Goal: Task Accomplishment & Management: Manage account settings

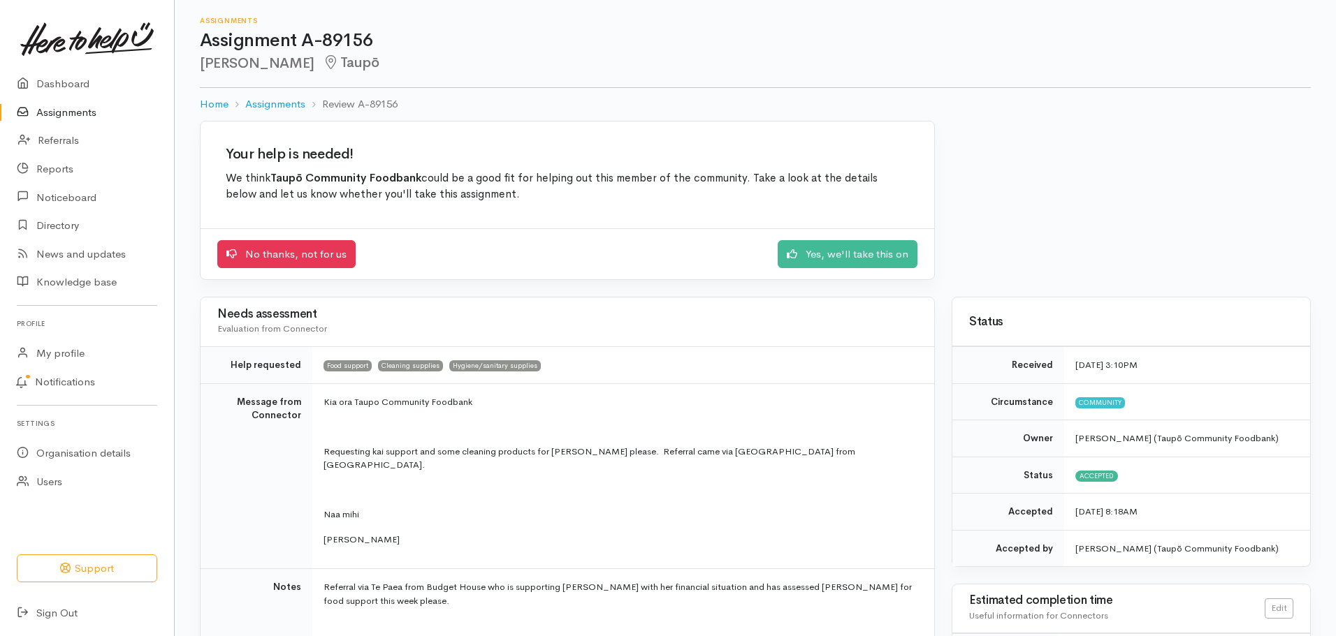
click at [1332, 85] on div "Assignments Assignment A-89156 [PERSON_NAME] Home Assignments Review A-89156" at bounding box center [755, 60] width 1161 height 121
drag, startPoint x: 1341, startPoint y: 102, endPoint x: 1336, endPoint y: 84, distance: 18.8
click at [1332, 85] on div "Assignments Assignment A-89156 Sandra Herewini Taupō Home Assignments Review A-…" at bounding box center [755, 60] width 1161 height 121
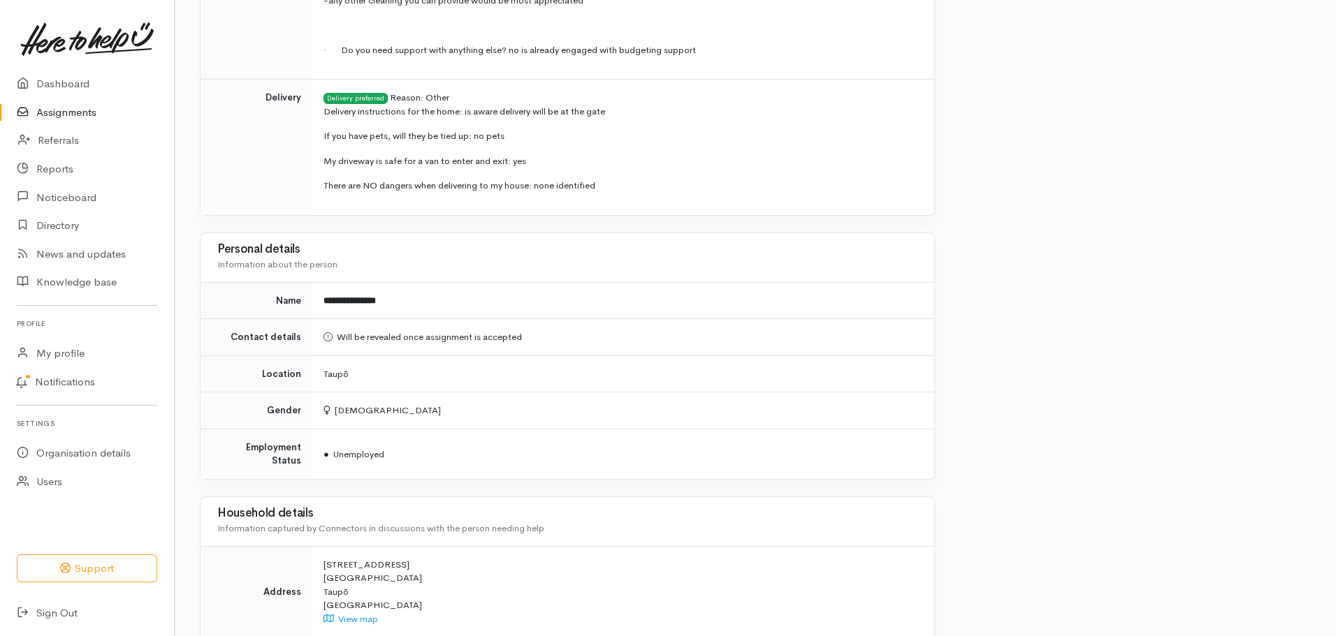
scroll to position [1028, 0]
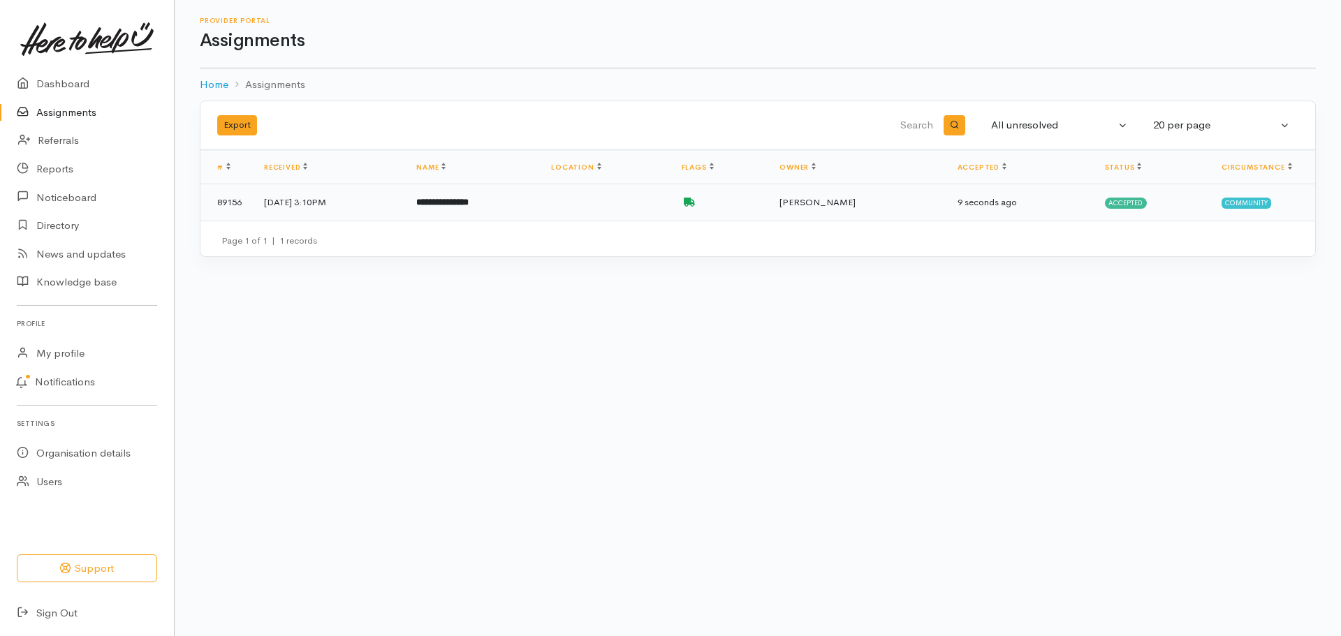
click at [856, 205] on span "Megan George" at bounding box center [818, 202] width 76 height 12
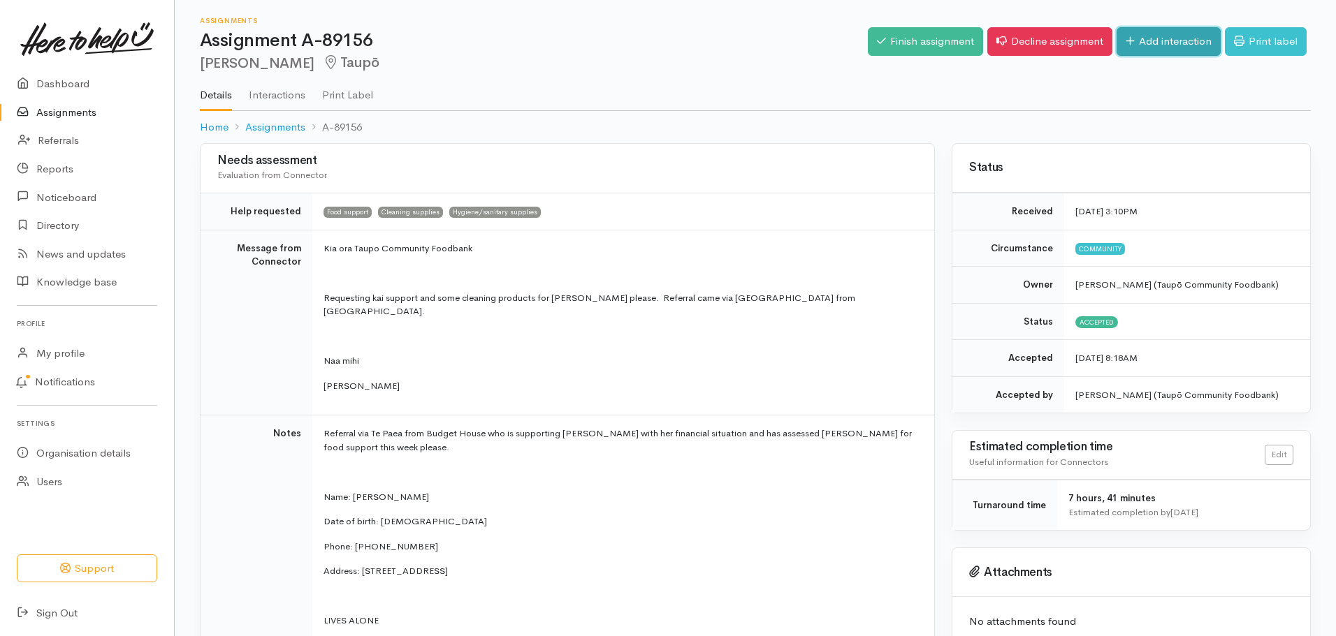
click at [1198, 32] on link "Add interaction" at bounding box center [1168, 41] width 104 height 29
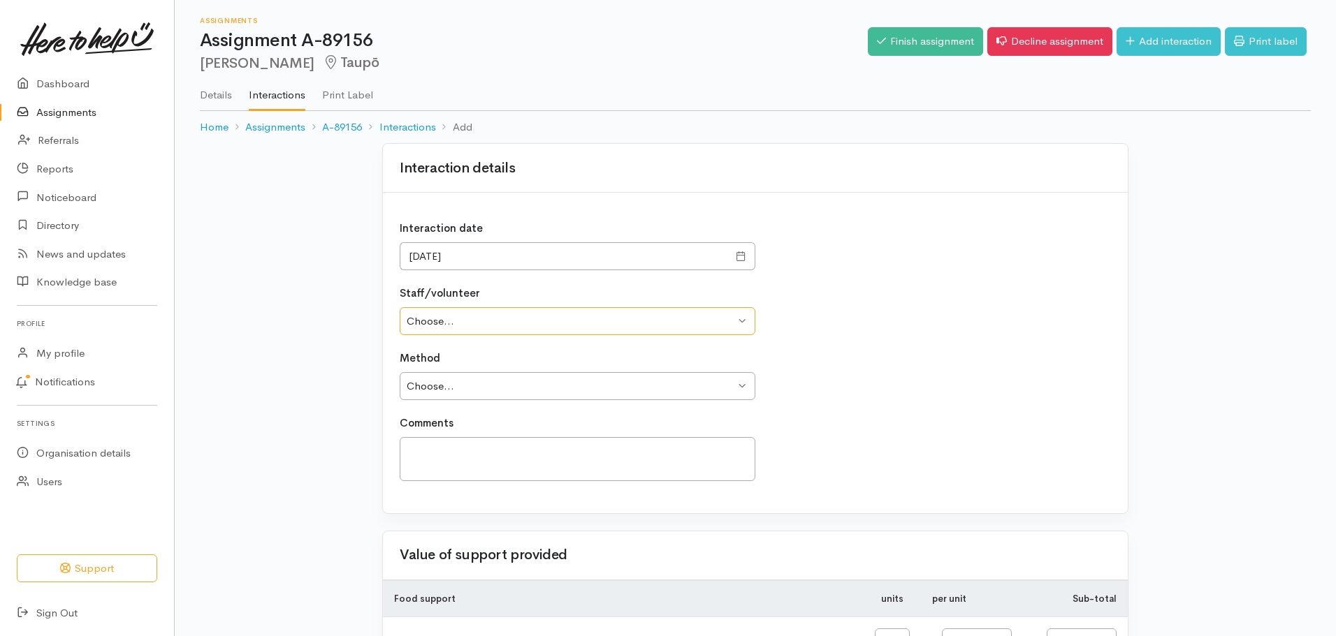
click at [739, 319] on select "Choose... Simone Gibson Megan George Simone Gibson" at bounding box center [578, 321] width 356 height 29
select select "2067"
click at [400, 307] on select "Choose... Simone Gibson Megan George Simone Gibson" at bounding box center [578, 321] width 356 height 29
click at [700, 391] on select "Choose... Phone Visit Other" at bounding box center [578, 386] width 356 height 29
select select "1"
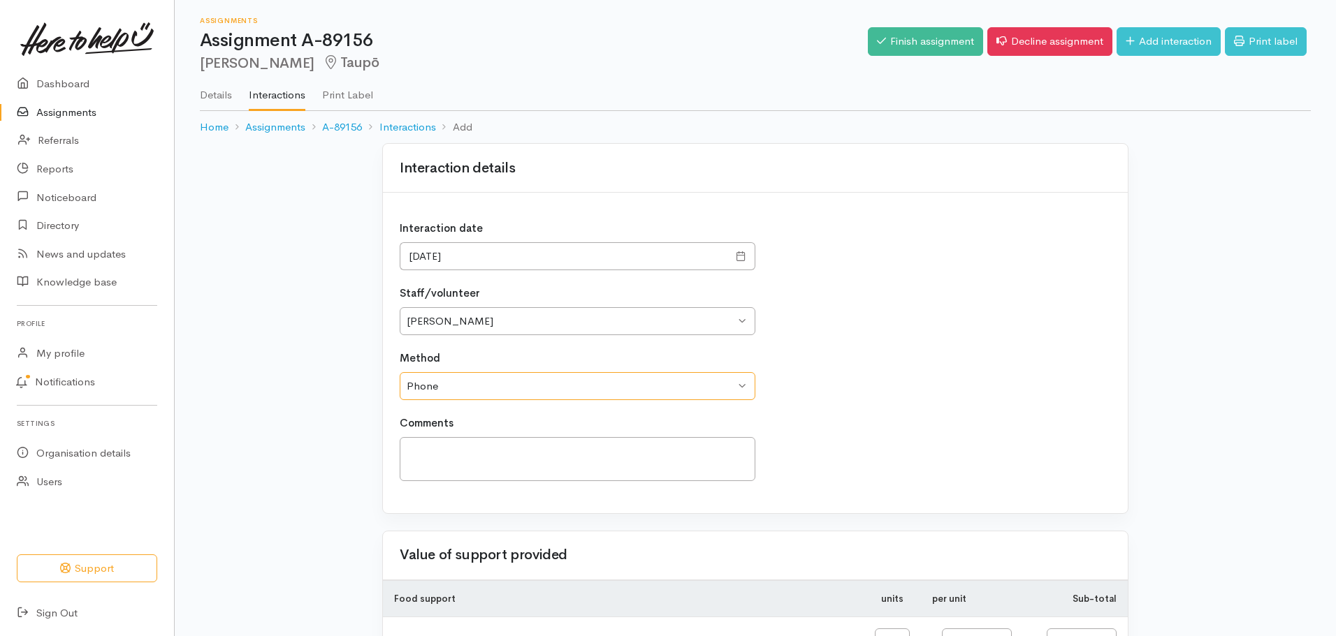
click at [400, 372] on select "Choose... Phone Visit Other" at bounding box center [578, 386] width 356 height 29
click at [671, 436] on div "Comments" at bounding box center [573, 449] width 364 height 66
click at [681, 451] on textarea at bounding box center [578, 459] width 356 height 44
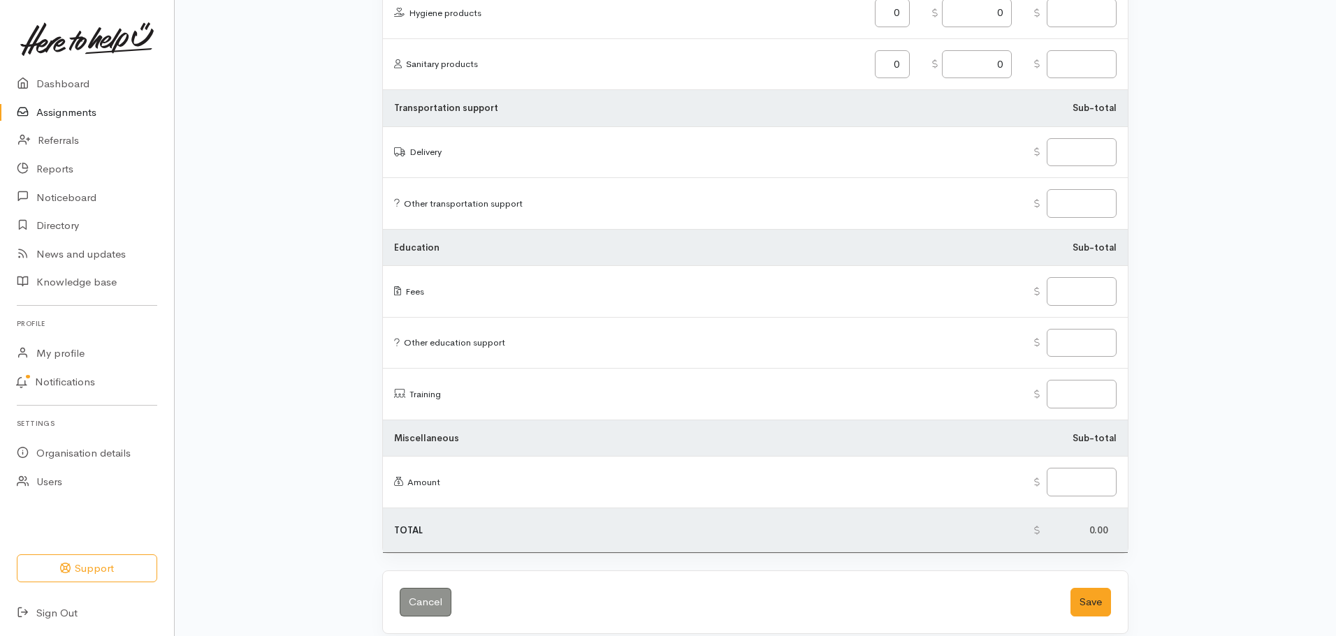
scroll to position [1613, 0]
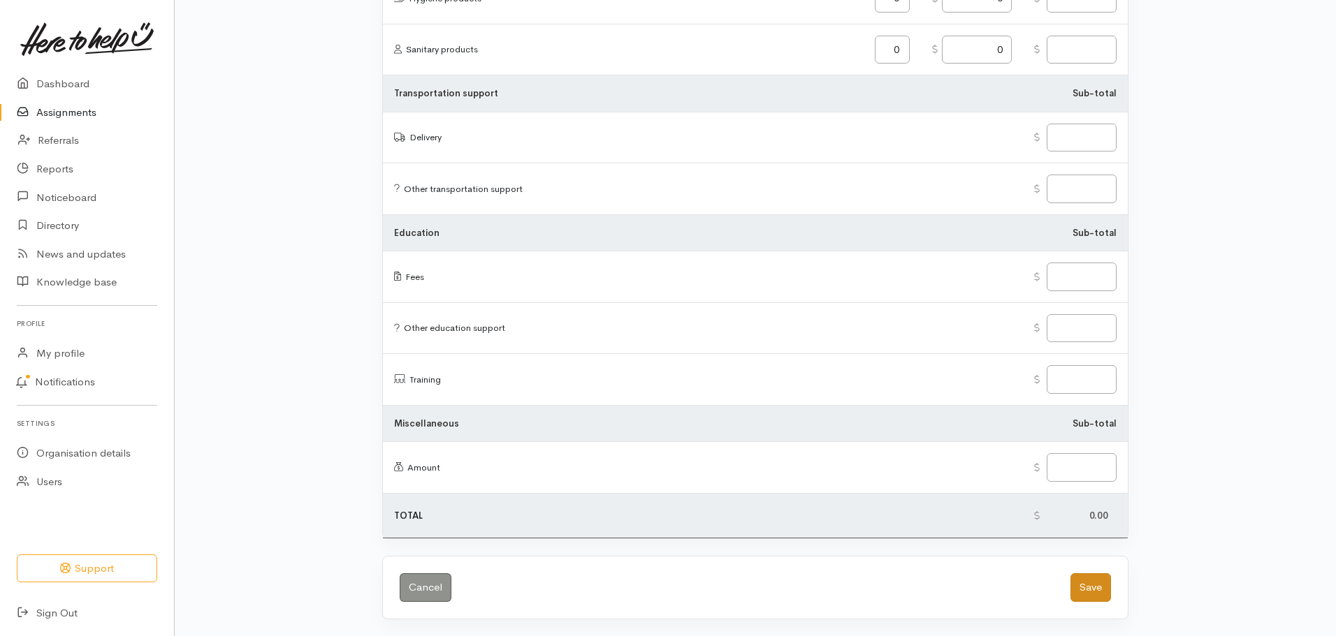
type textarea "Phoned twice 11.20 am and 12.30pm and text twice 11.26 am and 12.38 pm to arran…"
click at [1093, 587] on button "Save" at bounding box center [1090, 588] width 41 height 29
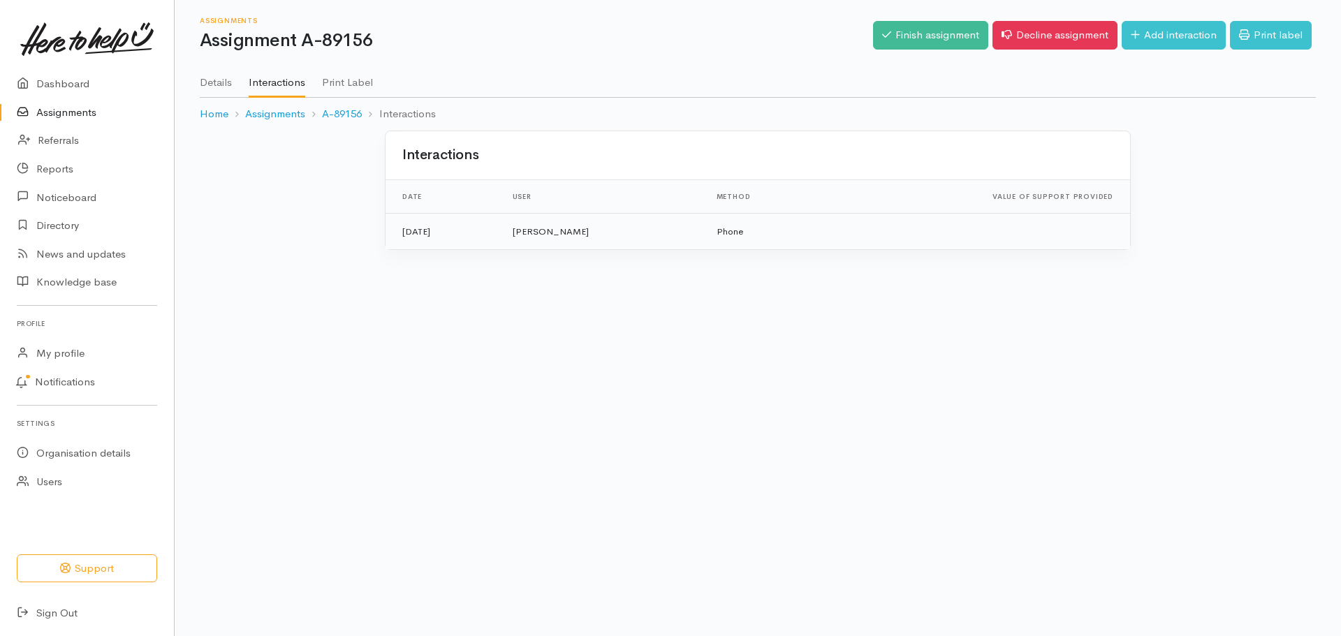
click at [577, 222] on td "[PERSON_NAME]" at bounding box center [604, 231] width 204 height 36
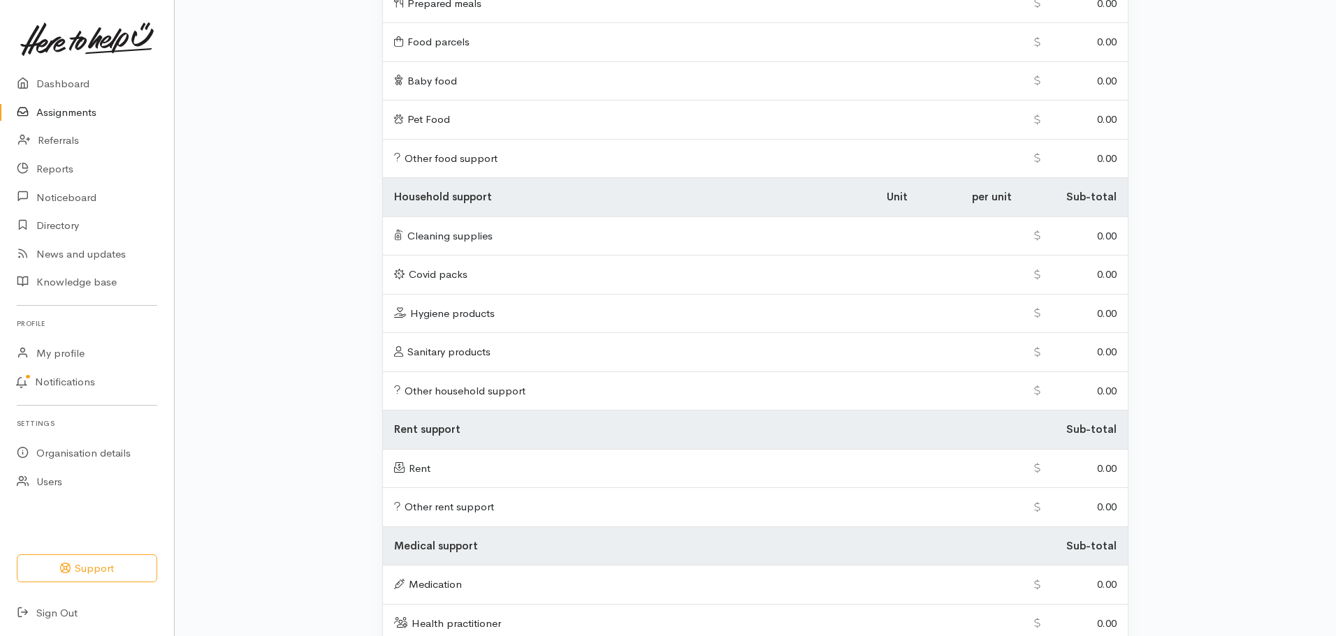
scroll to position [56, 0]
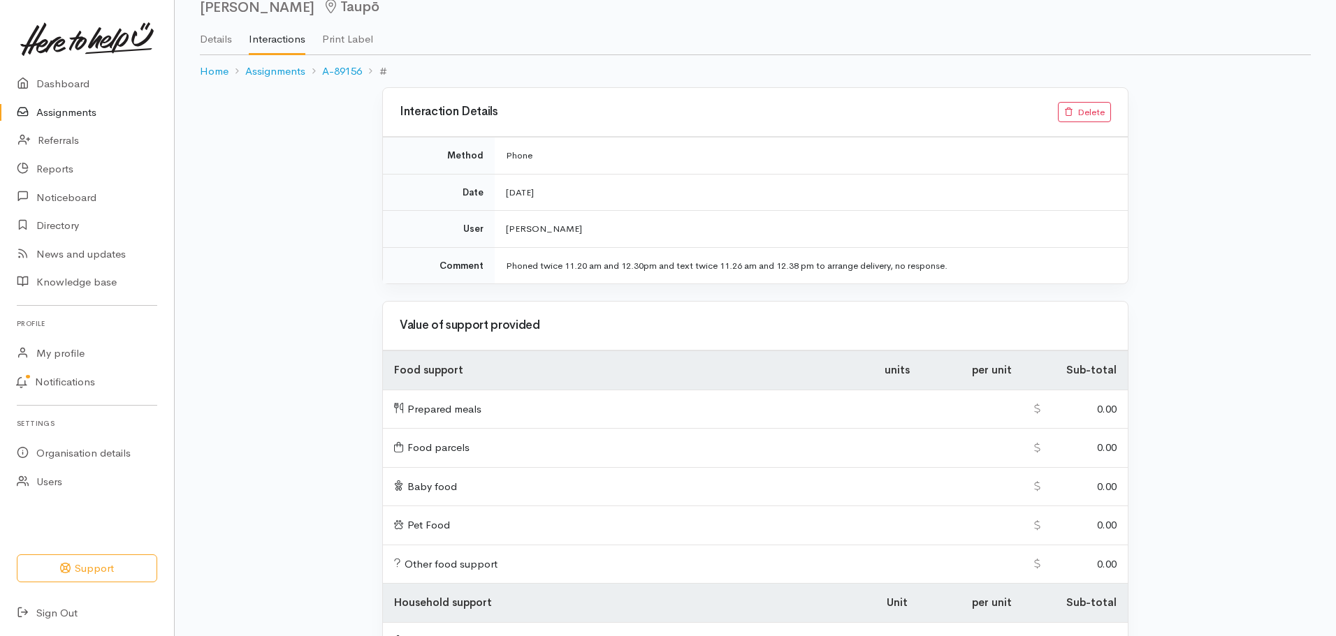
click at [940, 264] on td "Phoned twice 11.20 am and 12.30pm and text twice 11.26 am and 12.38 pm to arran…" at bounding box center [811, 265] width 633 height 36
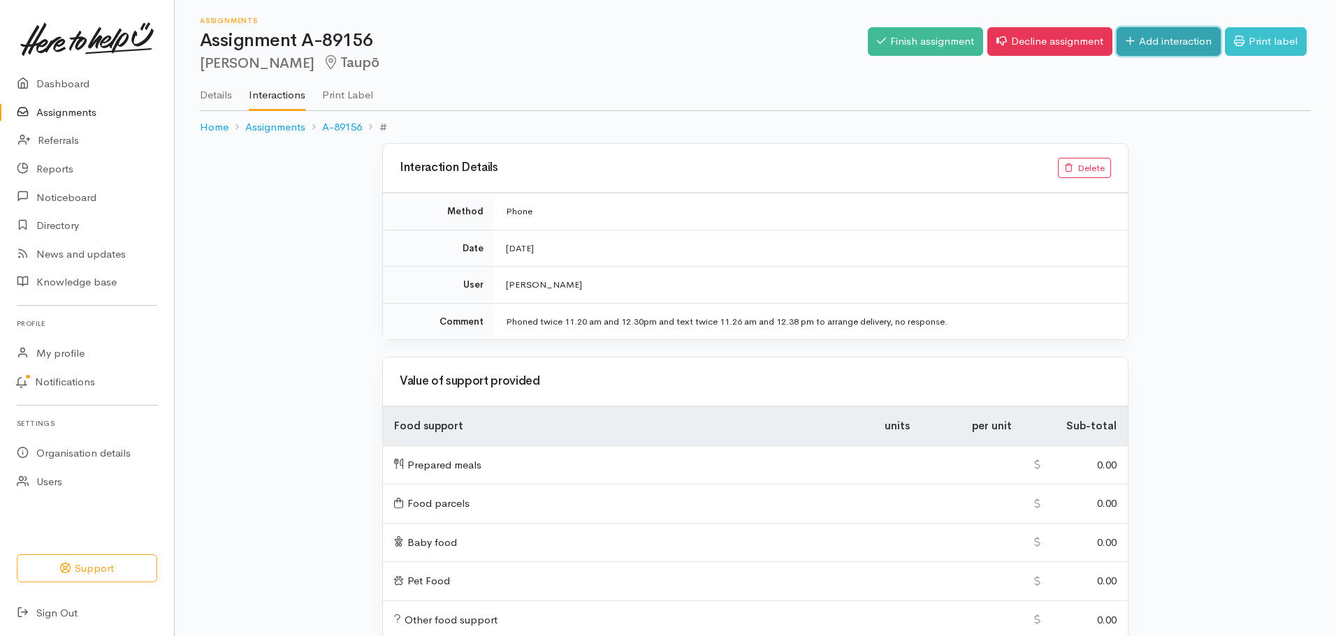
click at [1165, 47] on link "Add interaction" at bounding box center [1168, 41] width 104 height 29
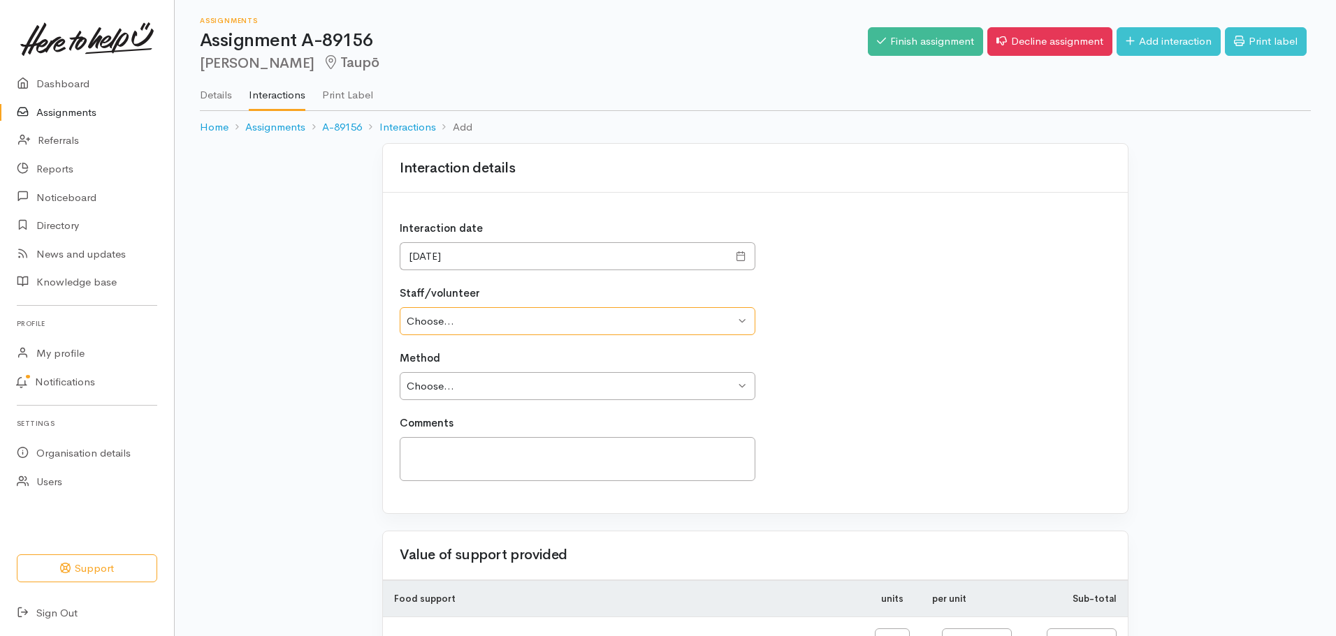
click at [748, 317] on select "Choose... Simone Gibson Megan George Simone Gibson" at bounding box center [578, 321] width 356 height 29
select select "2067"
click at [400, 307] on select "Choose... Simone Gibson Megan George Simone Gibson" at bounding box center [578, 321] width 356 height 29
click at [648, 386] on select "Choose... Phone Visit Other" at bounding box center [578, 386] width 356 height 29
select select "3"
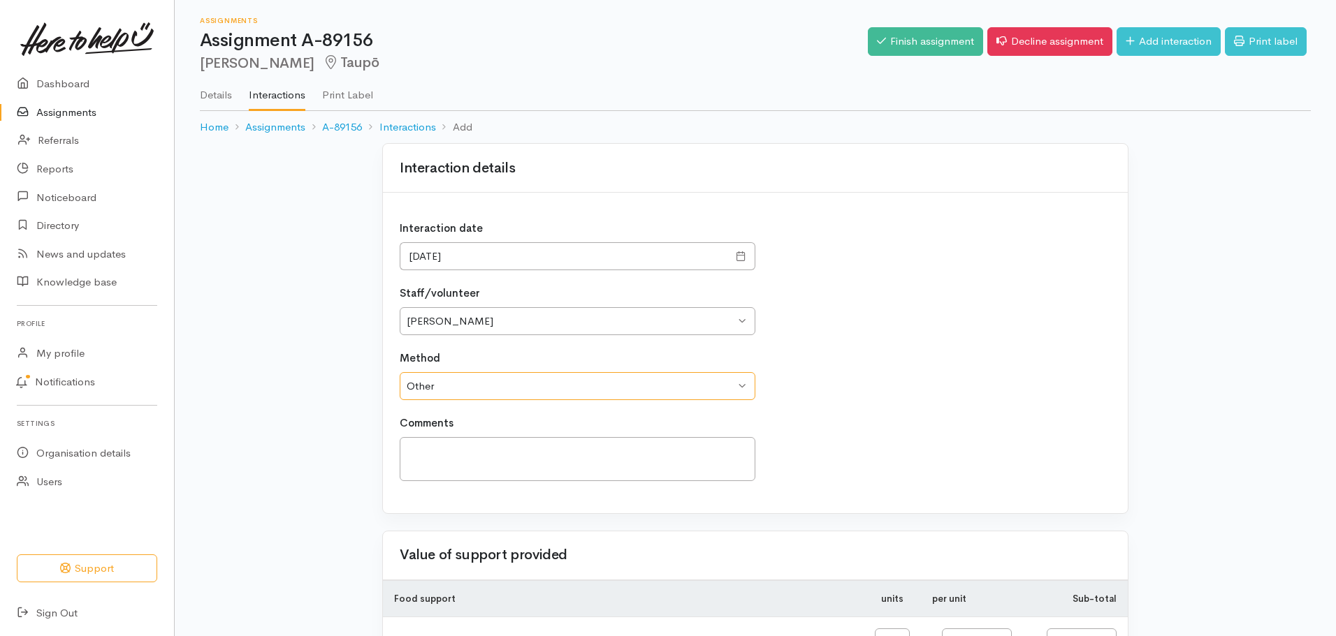
click at [400, 372] on select "Choose... Phone Visit Other" at bounding box center [578, 386] width 356 height 29
click at [604, 446] on textarea at bounding box center [578, 459] width 356 height 44
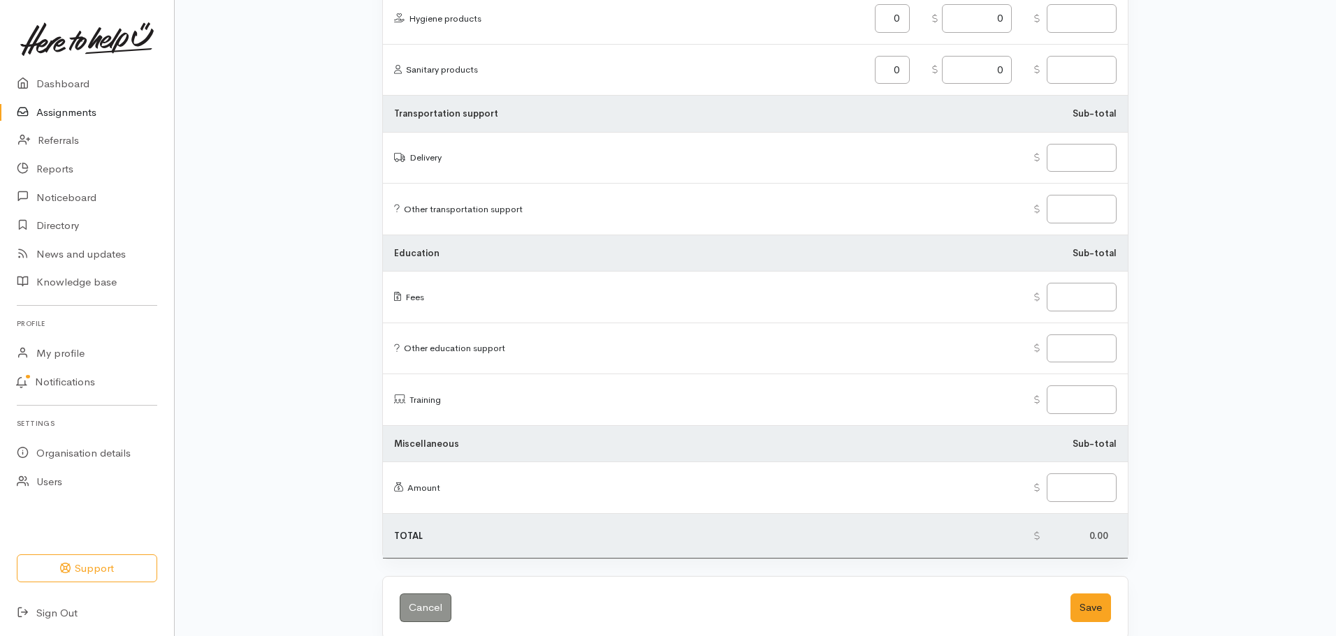
scroll to position [1613, 0]
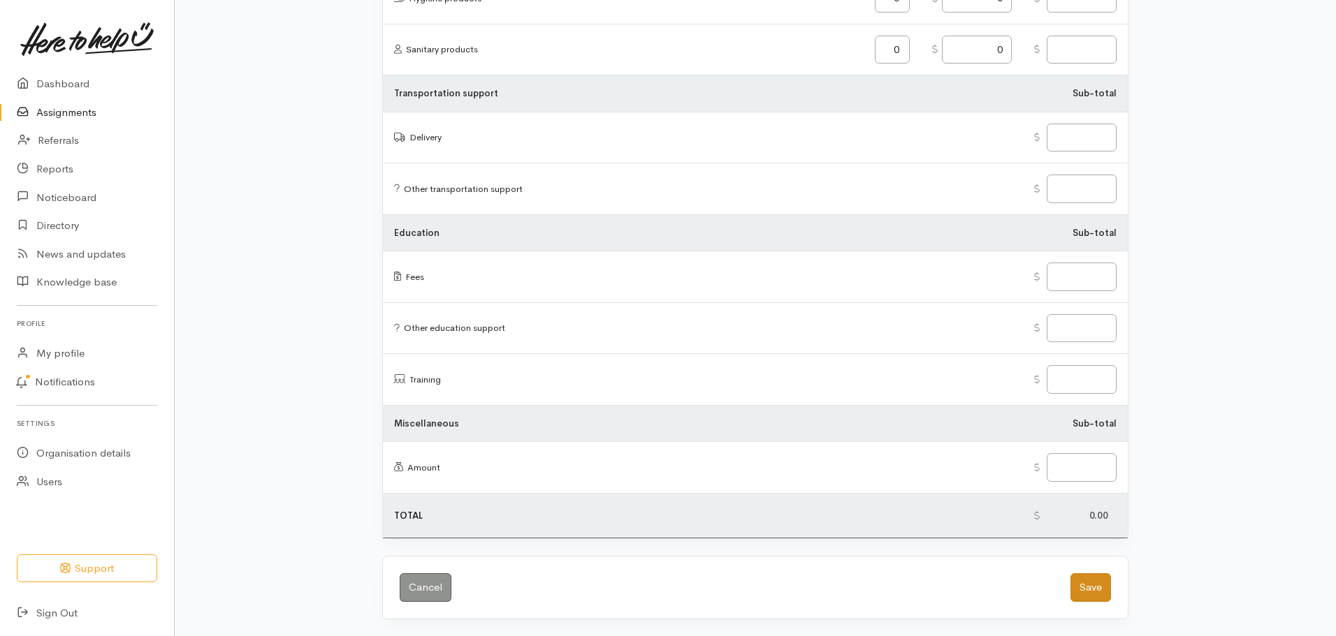
type textarea "Will move the request to Monday and try again to contact Sandra."
click at [1107, 584] on button "Save" at bounding box center [1090, 588] width 41 height 29
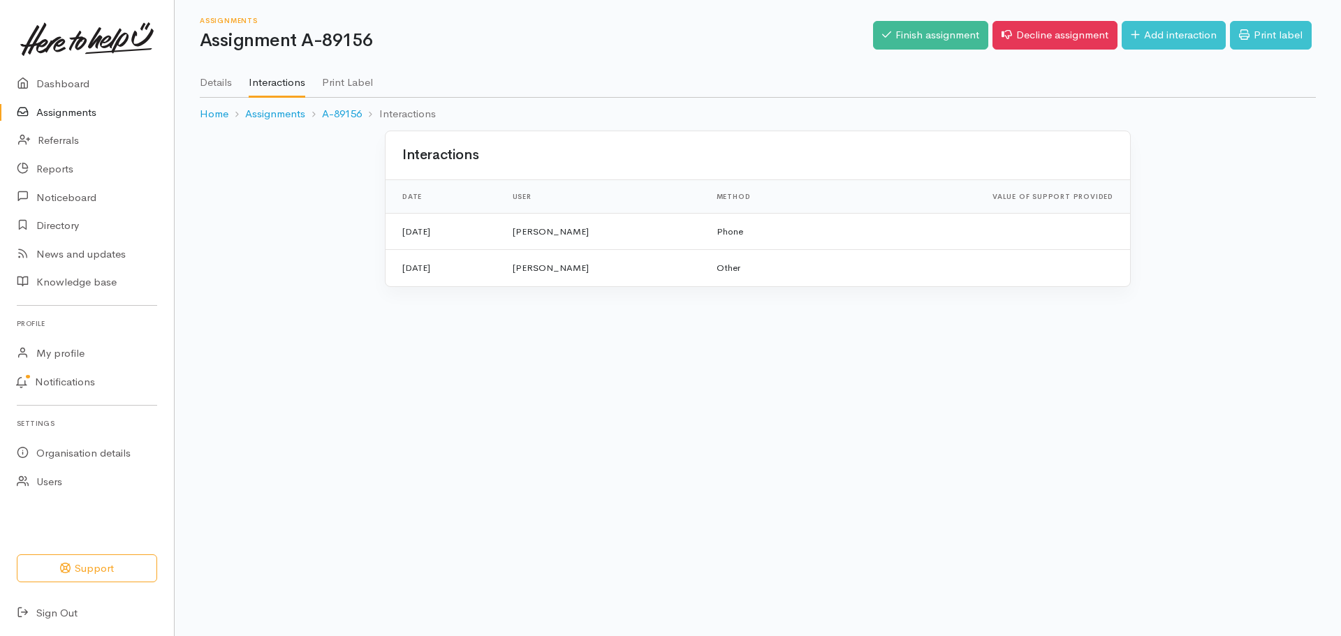
click at [41, 111] on link "Assignments" at bounding box center [87, 112] width 174 height 29
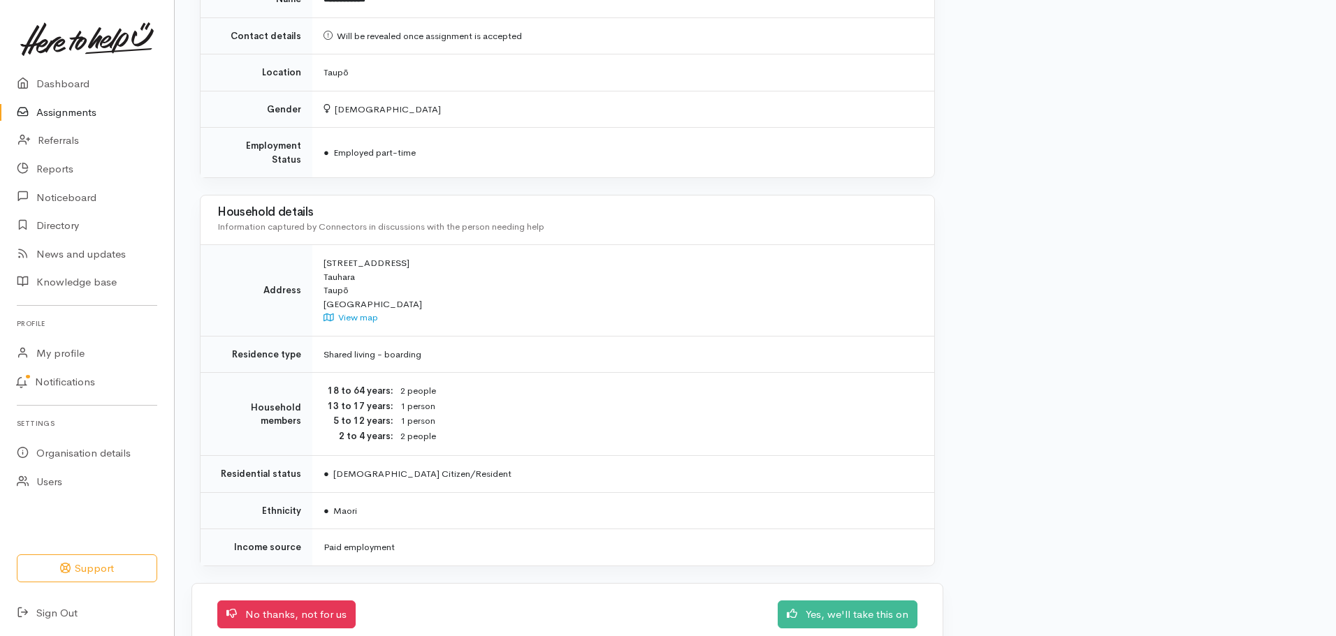
scroll to position [1012, 0]
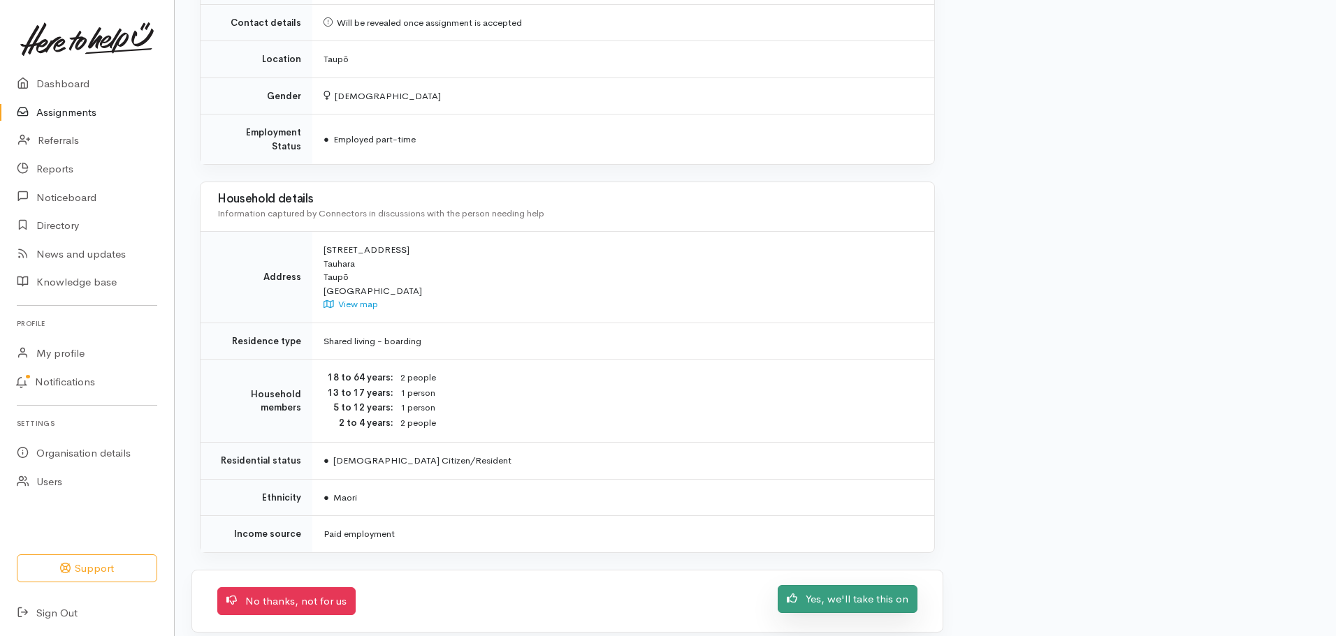
click at [854, 594] on link "Yes, we'll take this on" at bounding box center [847, 599] width 140 height 29
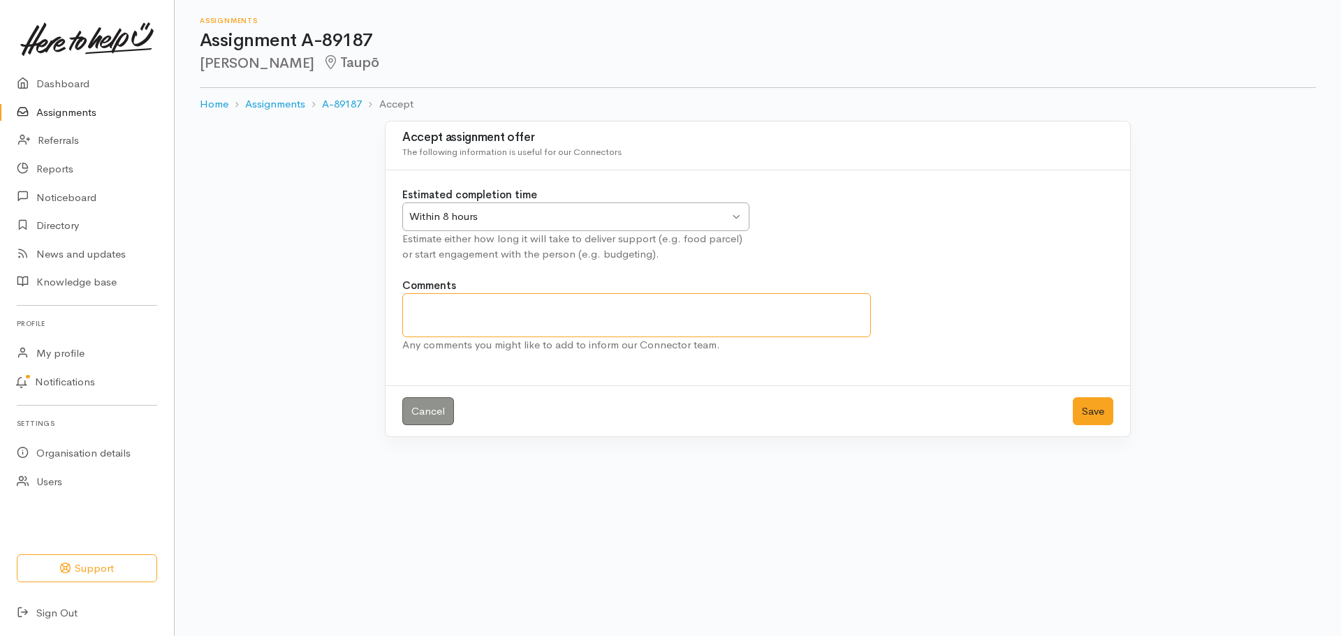
click at [821, 315] on textarea "Comments" at bounding box center [636, 315] width 469 height 44
type textarea "Will get this delivered today. Thanks Simone"
click at [1103, 416] on button "Save" at bounding box center [1093, 411] width 41 height 29
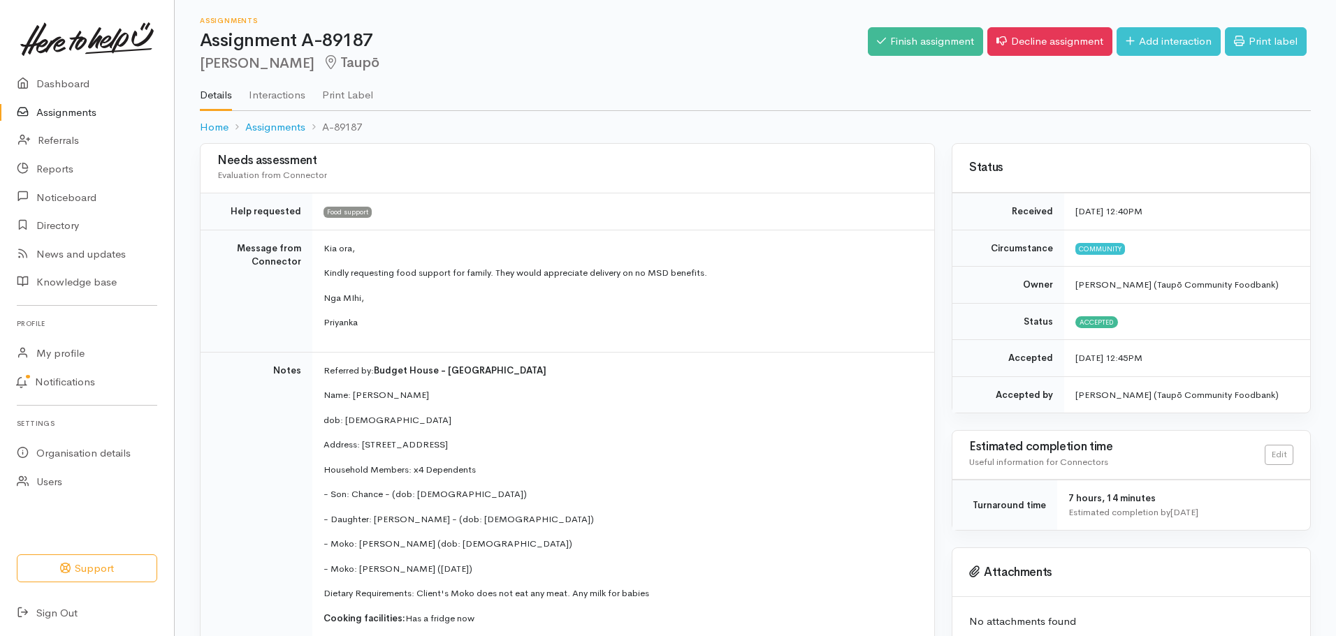
click at [465, 370] on span "Budget House - [GEOGRAPHIC_DATA]" at bounding box center [460, 371] width 173 height 12
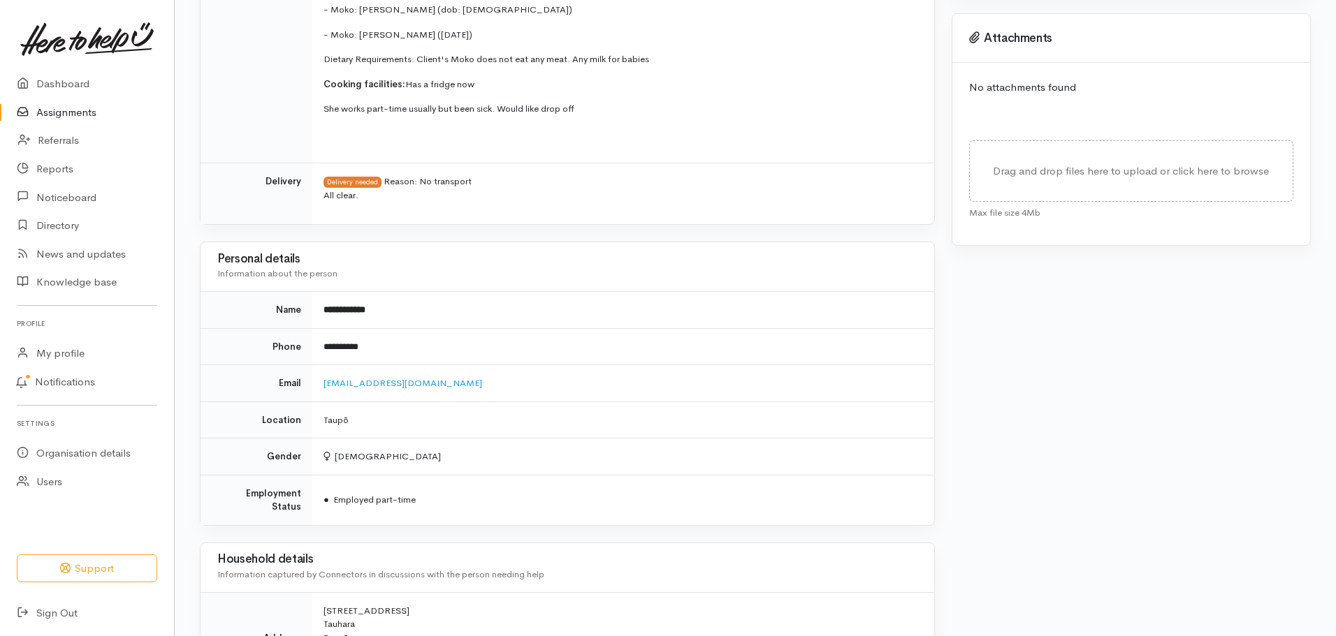
scroll to position [536, 0]
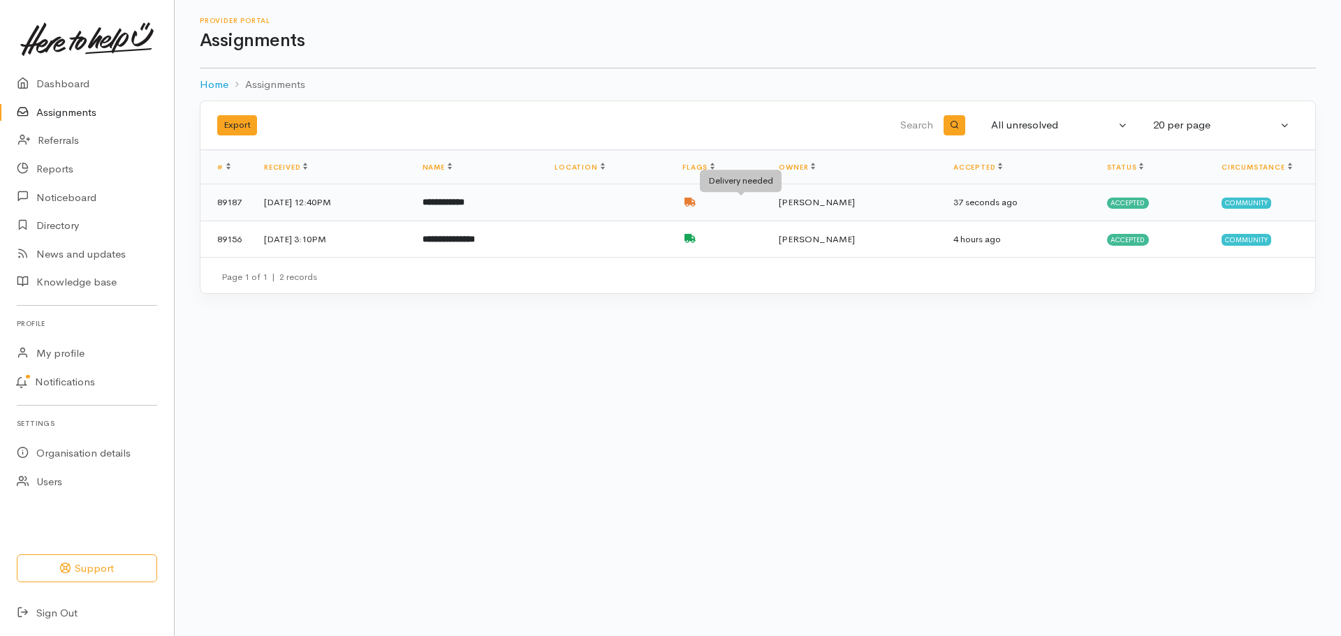
click at [696, 201] on icon at bounding box center [690, 202] width 11 height 9
click at [475, 242] on b "**********" at bounding box center [449, 239] width 52 height 9
